Goal: Task Accomplishment & Management: Manage account settings

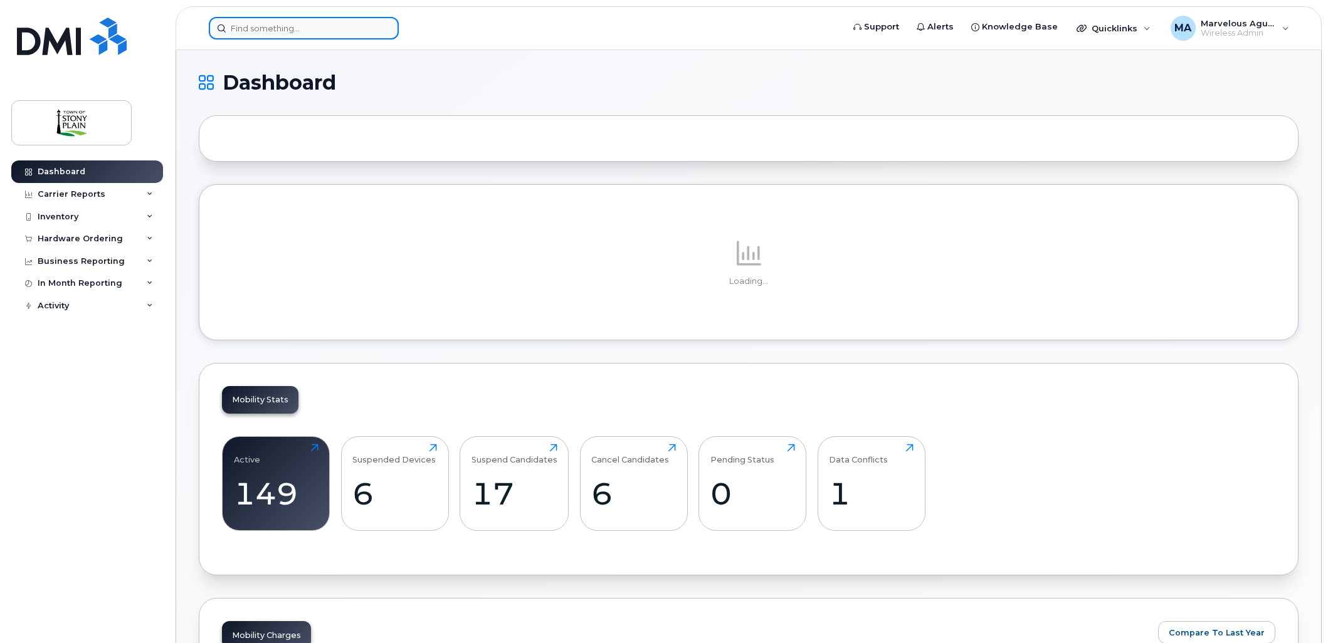
click at [351, 28] on input at bounding box center [304, 28] width 190 height 23
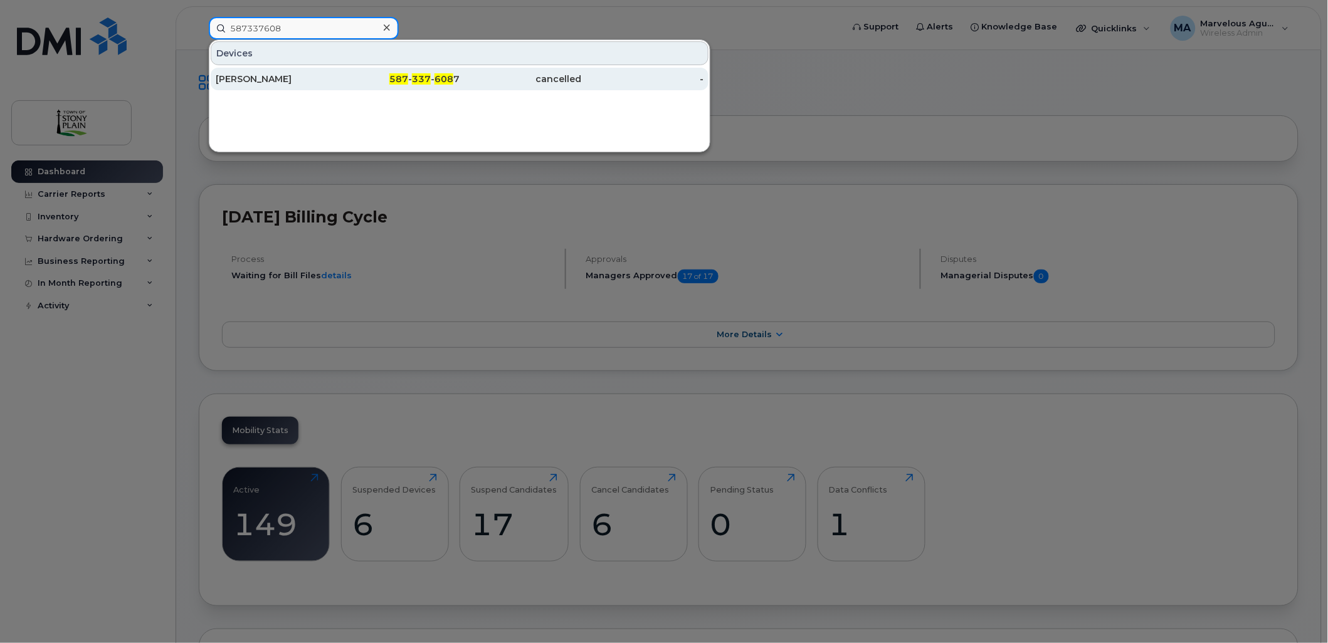
type input "587337608"
click at [317, 75] on div "Ann Laing" at bounding box center [277, 79] width 122 height 13
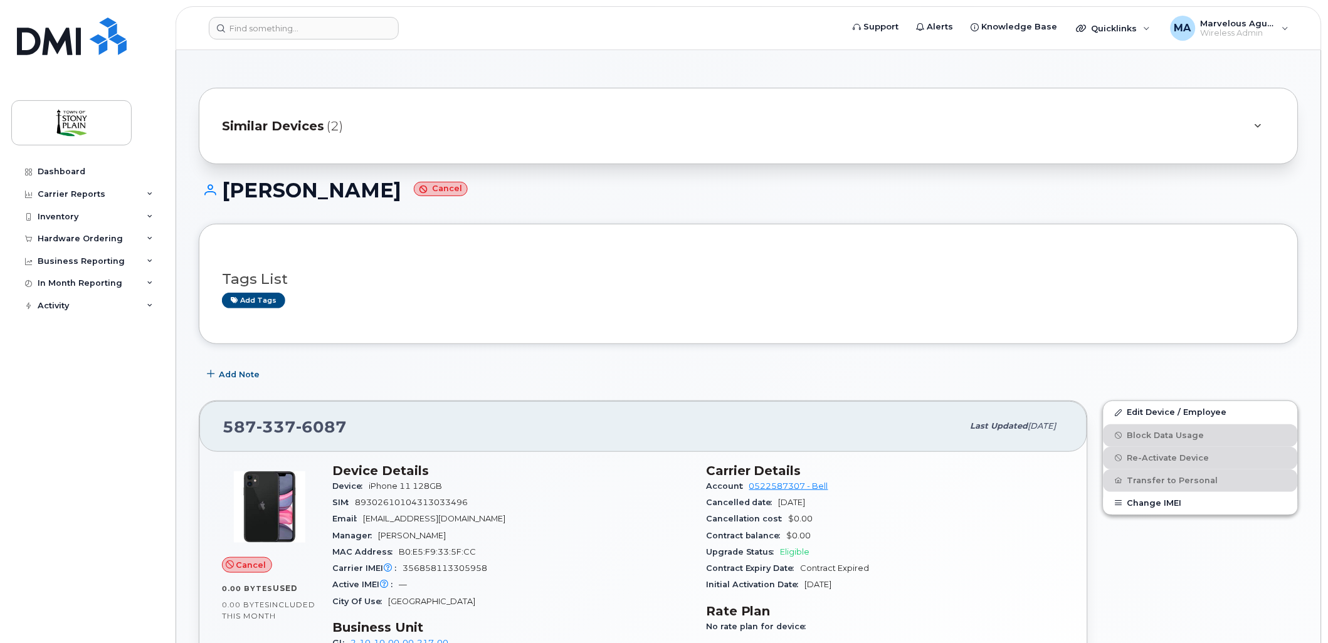
click at [421, 135] on div "Similar Devices (2)" at bounding box center [731, 126] width 1018 height 30
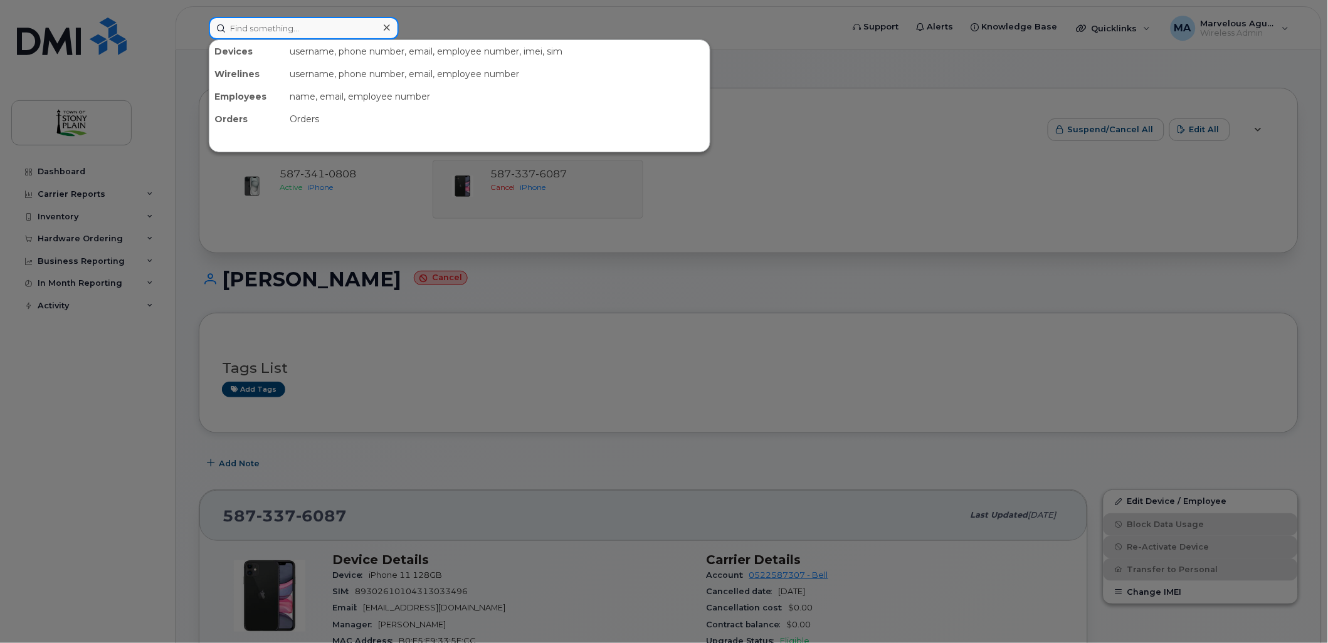
click at [287, 26] on input at bounding box center [304, 28] width 190 height 23
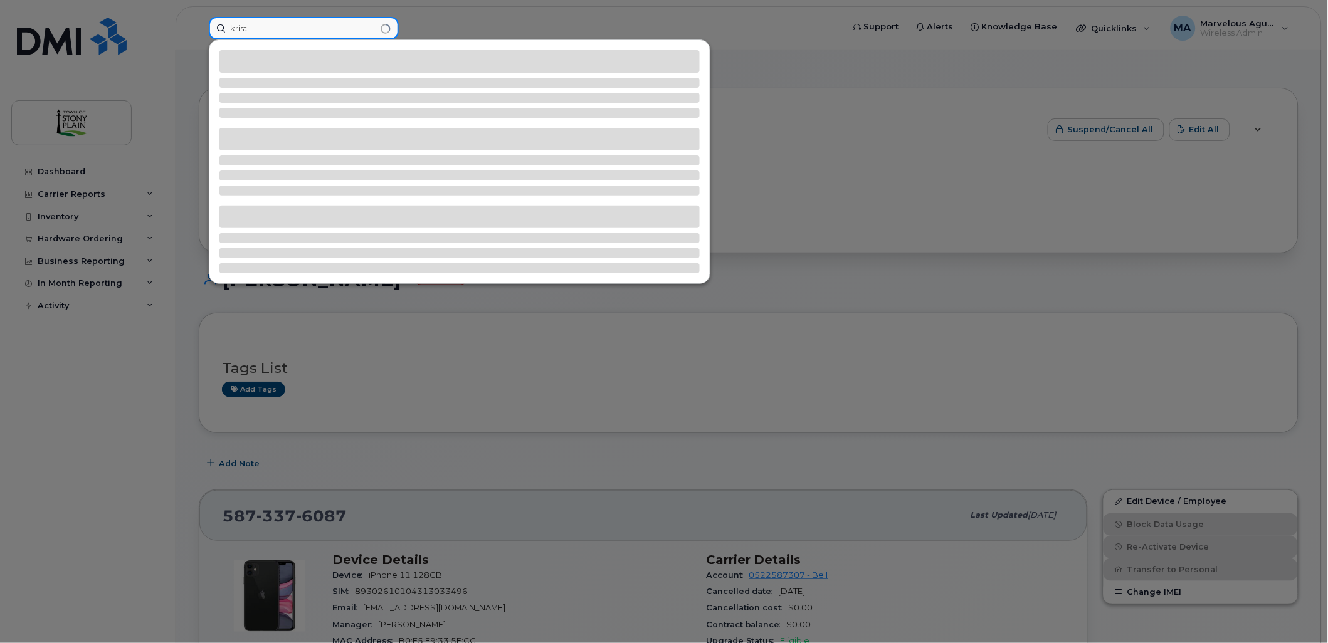
type input "krist"
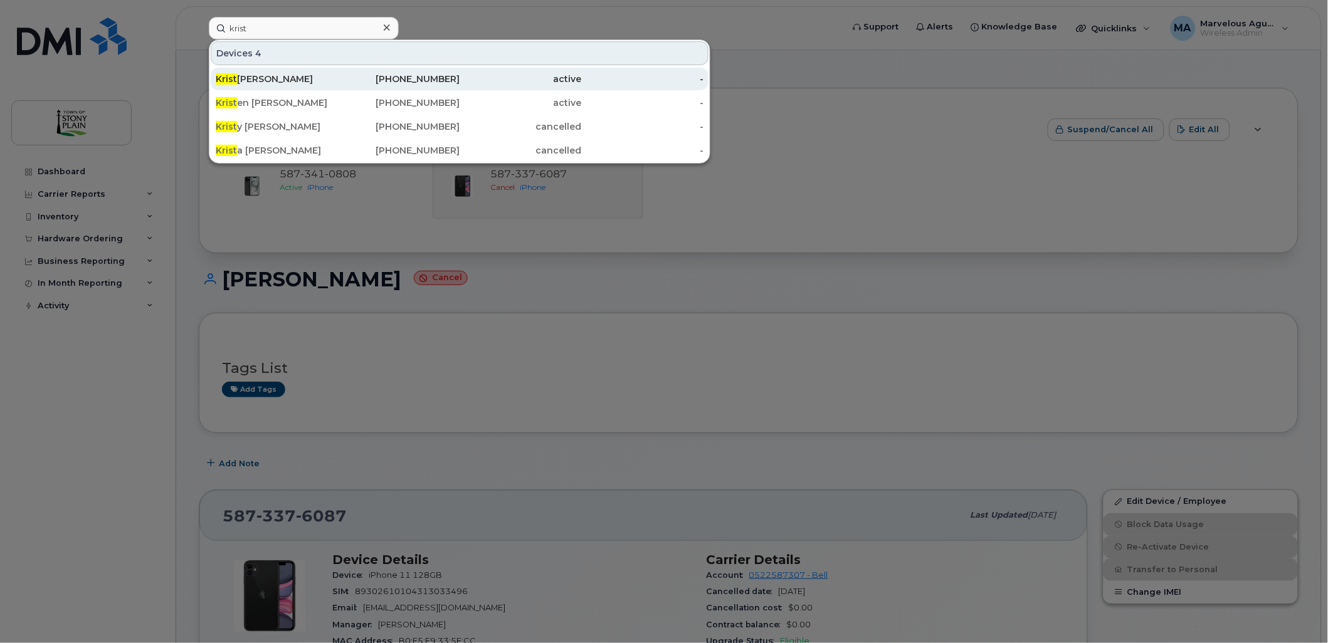
click at [314, 78] on div "Krist ina Boechler" at bounding box center [277, 79] width 122 height 13
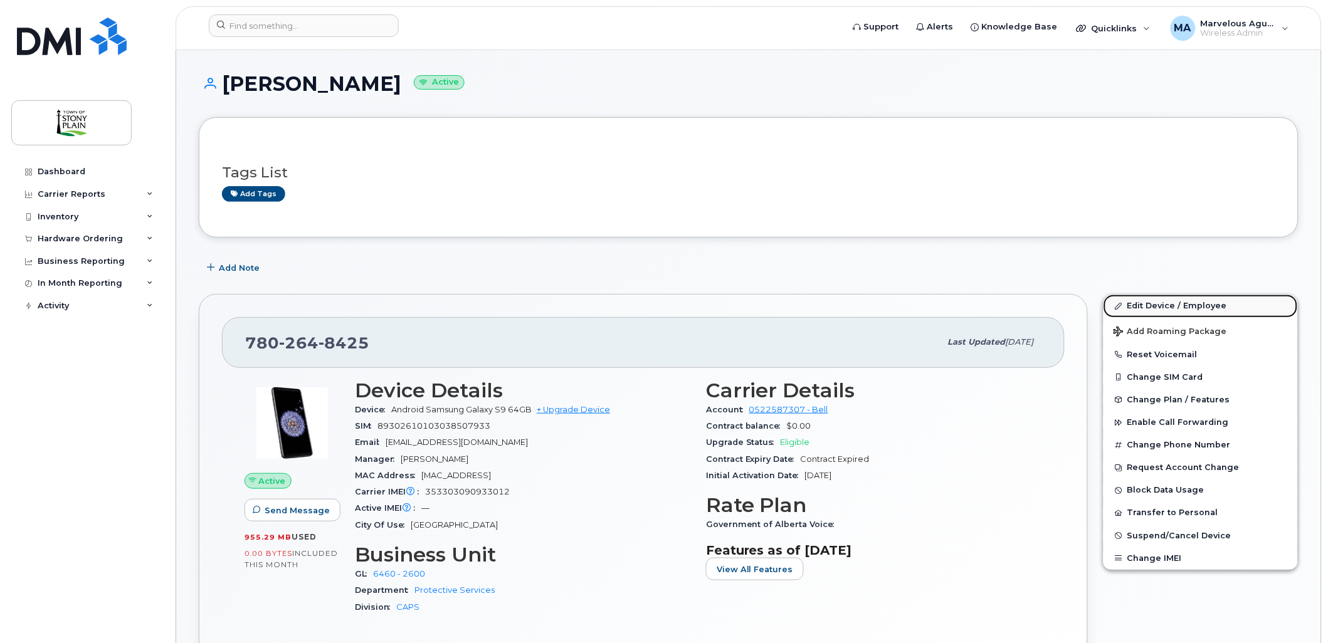
click at [1176, 310] on link "Edit Device / Employee" at bounding box center [1201, 306] width 194 height 23
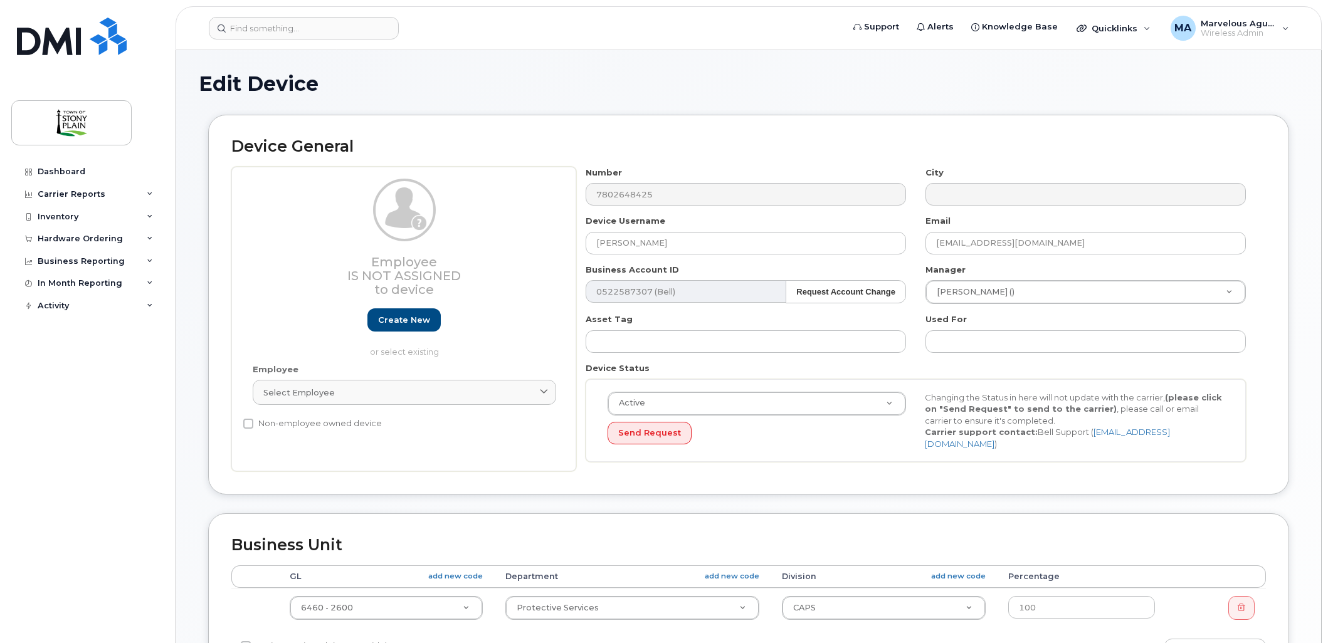
select select "35270656"
select select "661797"
drag, startPoint x: 687, startPoint y: 238, endPoint x: 554, endPoint y: 236, distance: 133.0
click at [554, 236] on div "Employee Is not assigned to device Create new or select existing Employee Selec…" at bounding box center [748, 319] width 1035 height 305
type input "[PERSON_NAME]"
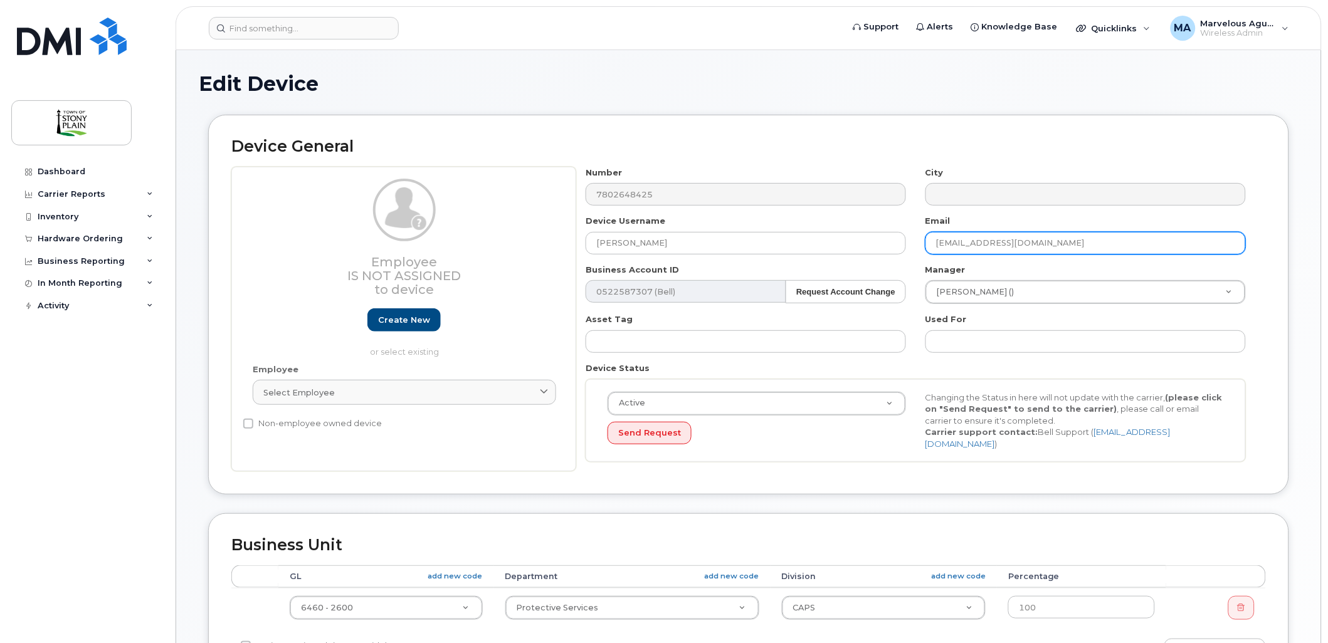
drag, startPoint x: 1061, startPoint y: 240, endPoint x: 910, endPoint y: 248, distance: 151.3
click at [910, 248] on div "Number 7802648425 City Device Username Deanna Rasi Email kboechler@stonyplain.c…" at bounding box center [916, 319] width 680 height 305
paste input "drasi"
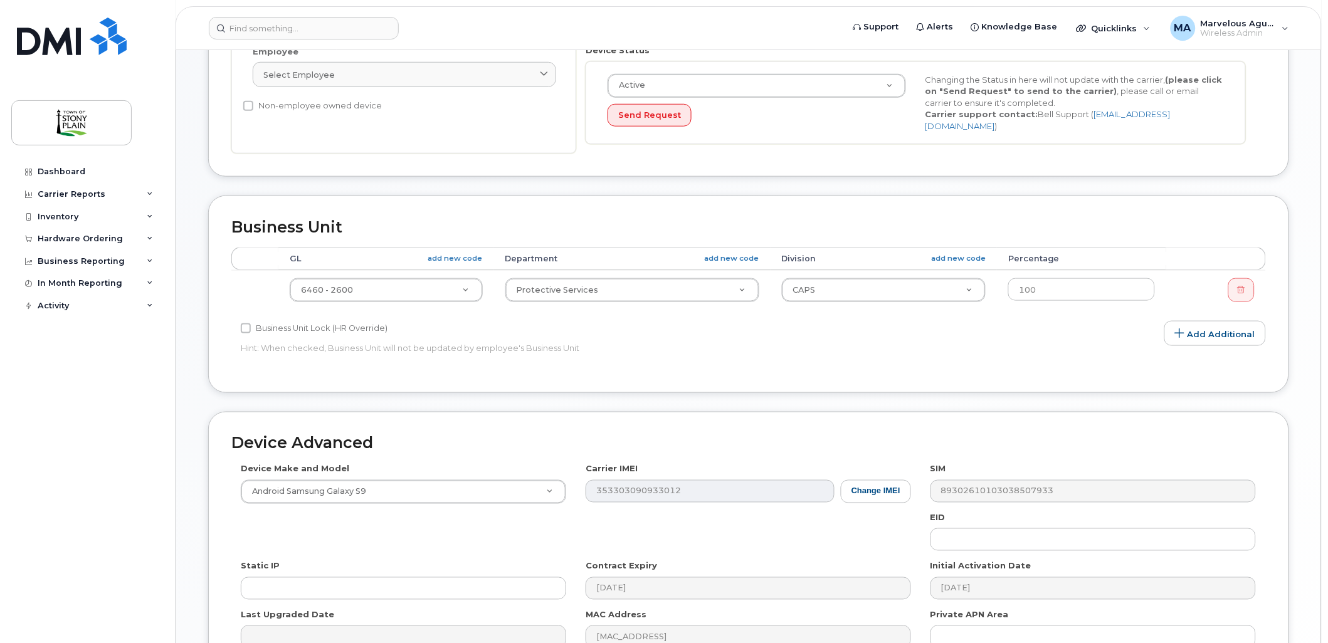
scroll to position [456, 0]
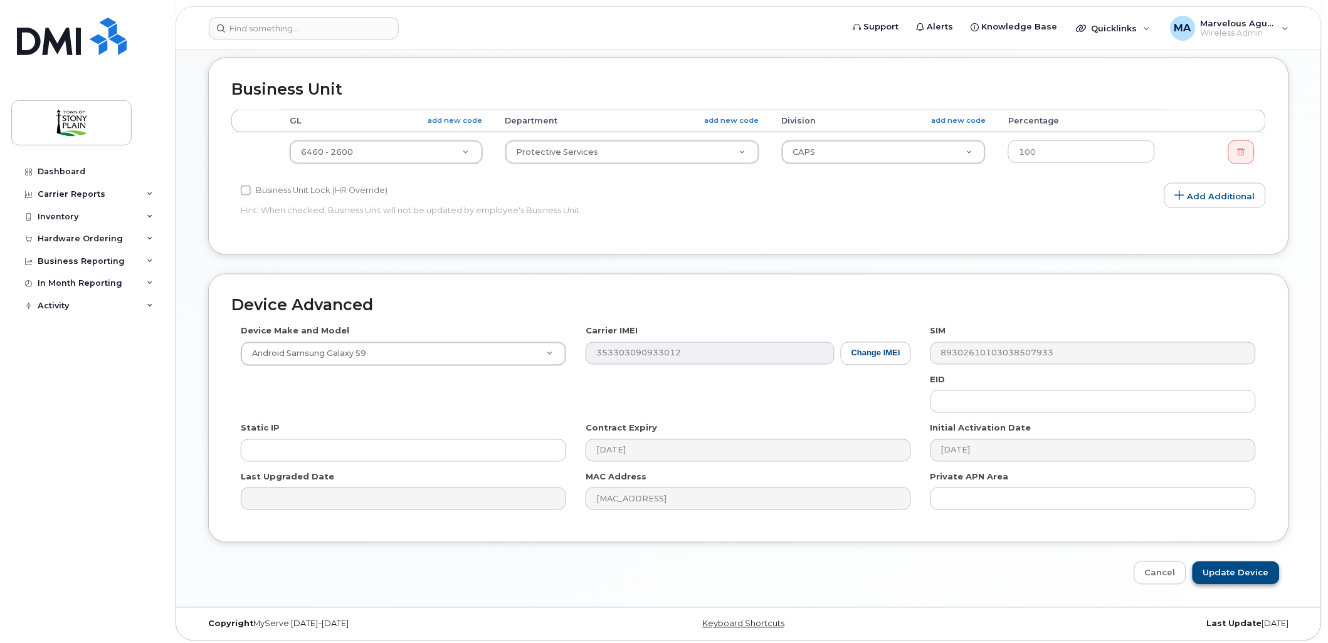
type input "drasi@stonyplain.com"
click at [1249, 572] on input "Update Device" at bounding box center [1236, 573] width 87 height 23
type input "Saving..."
